Goal: Information Seeking & Learning: Learn about a topic

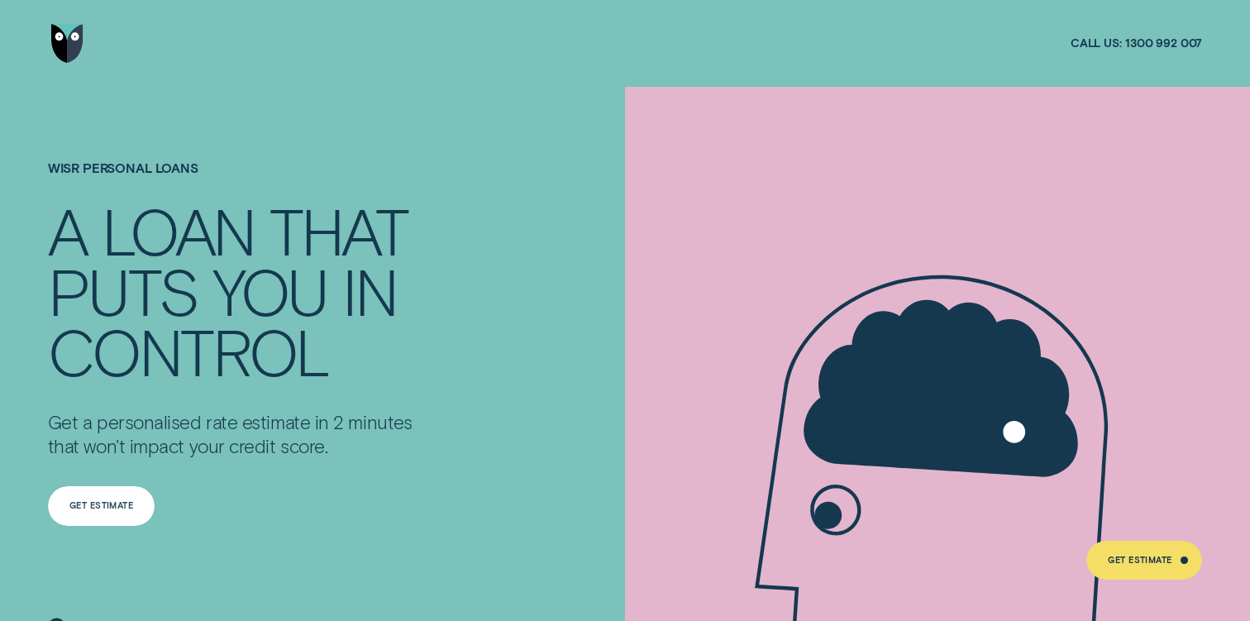
click at [89, 503] on div "Get Estimate" at bounding box center [101, 506] width 64 height 7
click at [68, 50] on img "Go to home page" at bounding box center [67, 43] width 32 height 39
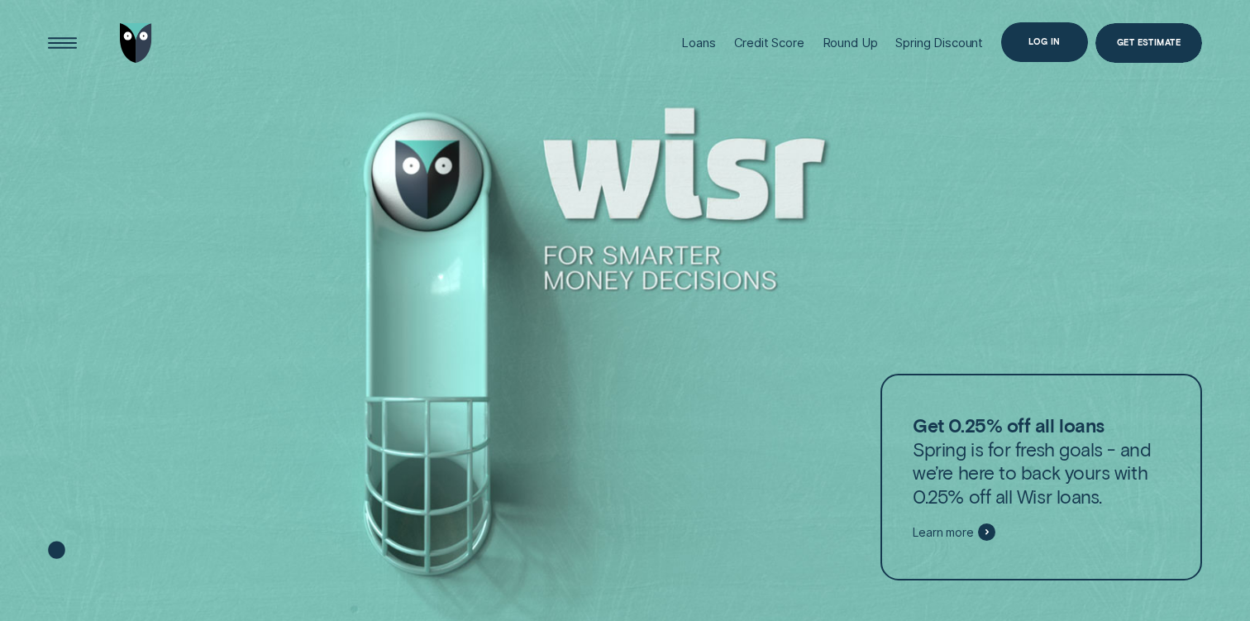
click at [1053, 55] on div "Log in" at bounding box center [1044, 41] width 87 height 39
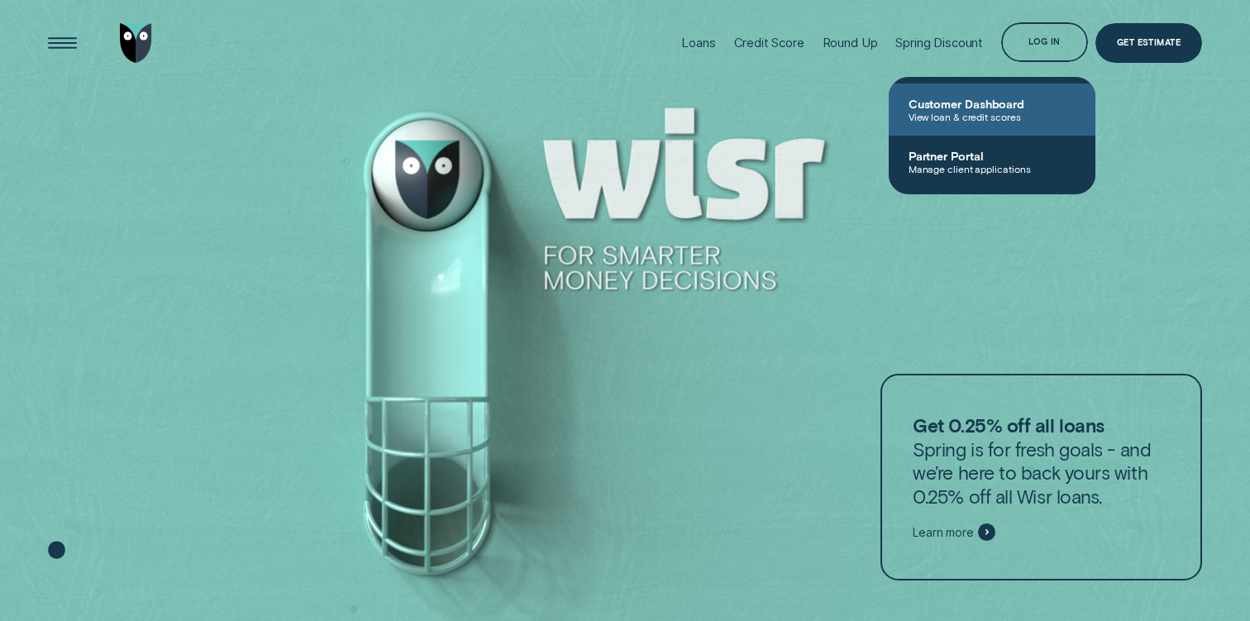
click at [990, 112] on span "View loan & credit scores" at bounding box center [992, 117] width 167 height 12
